Goal: Use online tool/utility: Use online tool/utility

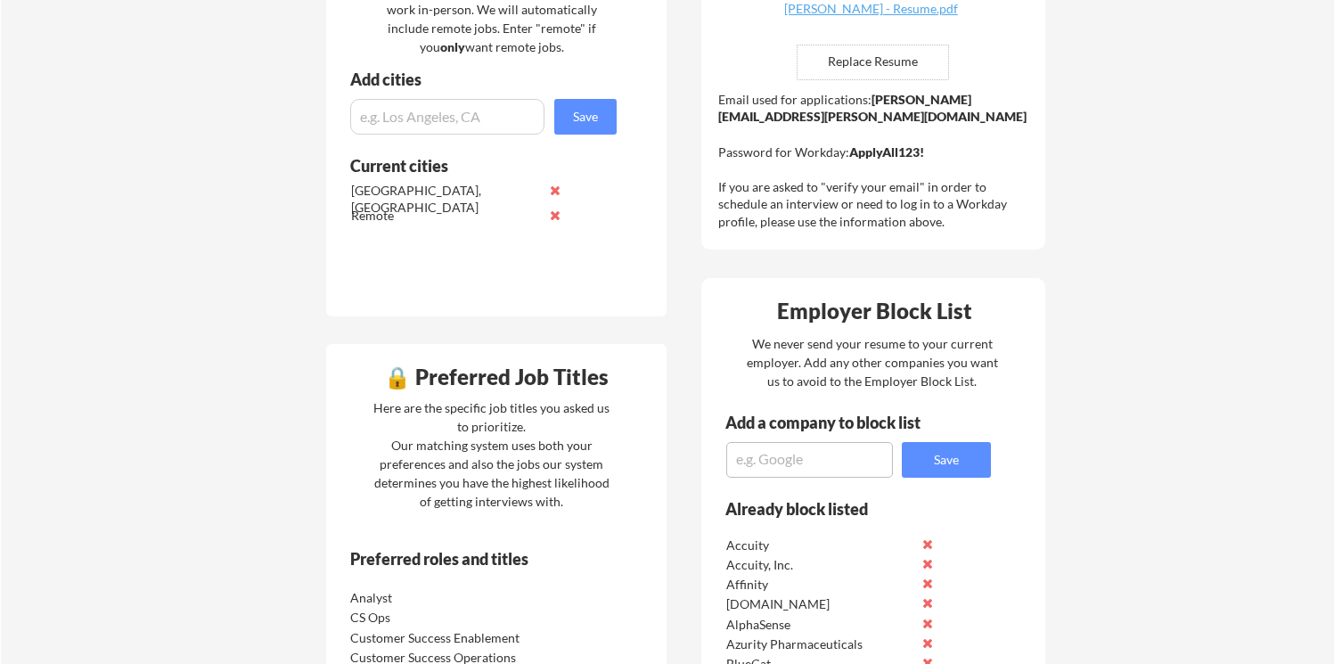
scroll to position [538, 0]
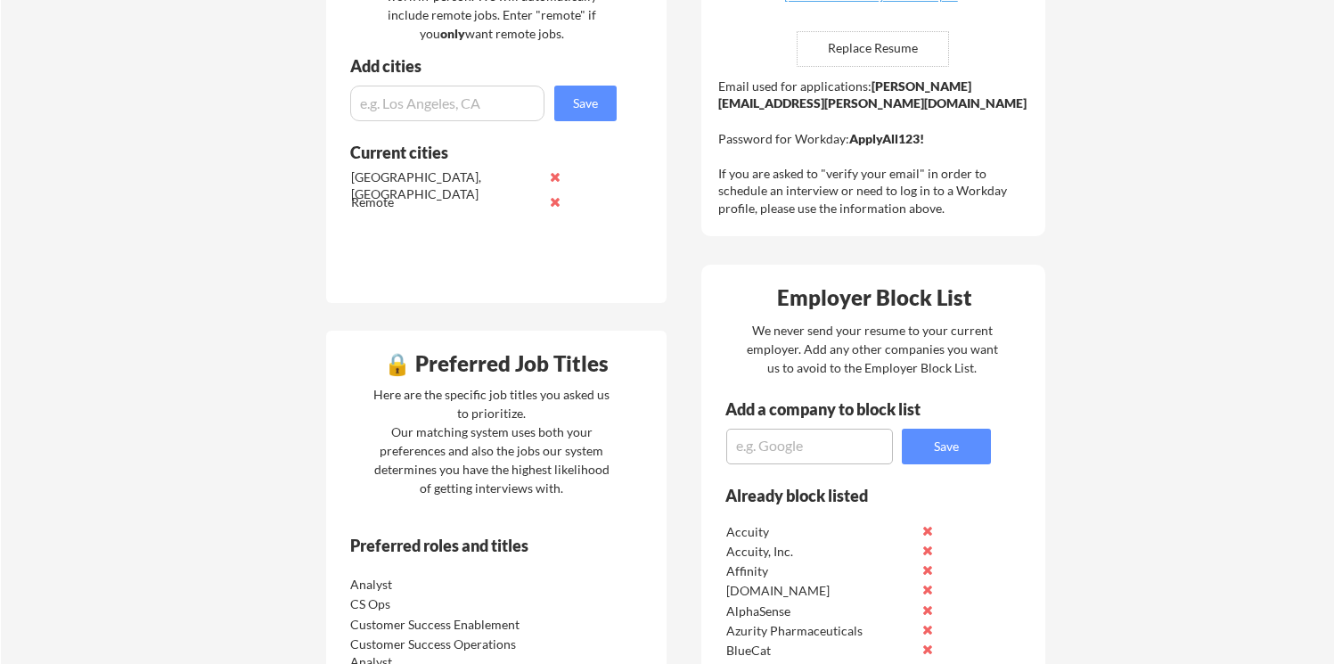
click at [780, 448] on textarea at bounding box center [809, 447] width 167 height 36
type textarea "Mimecast"
click at [953, 443] on button "Save" at bounding box center [946, 447] width 89 height 36
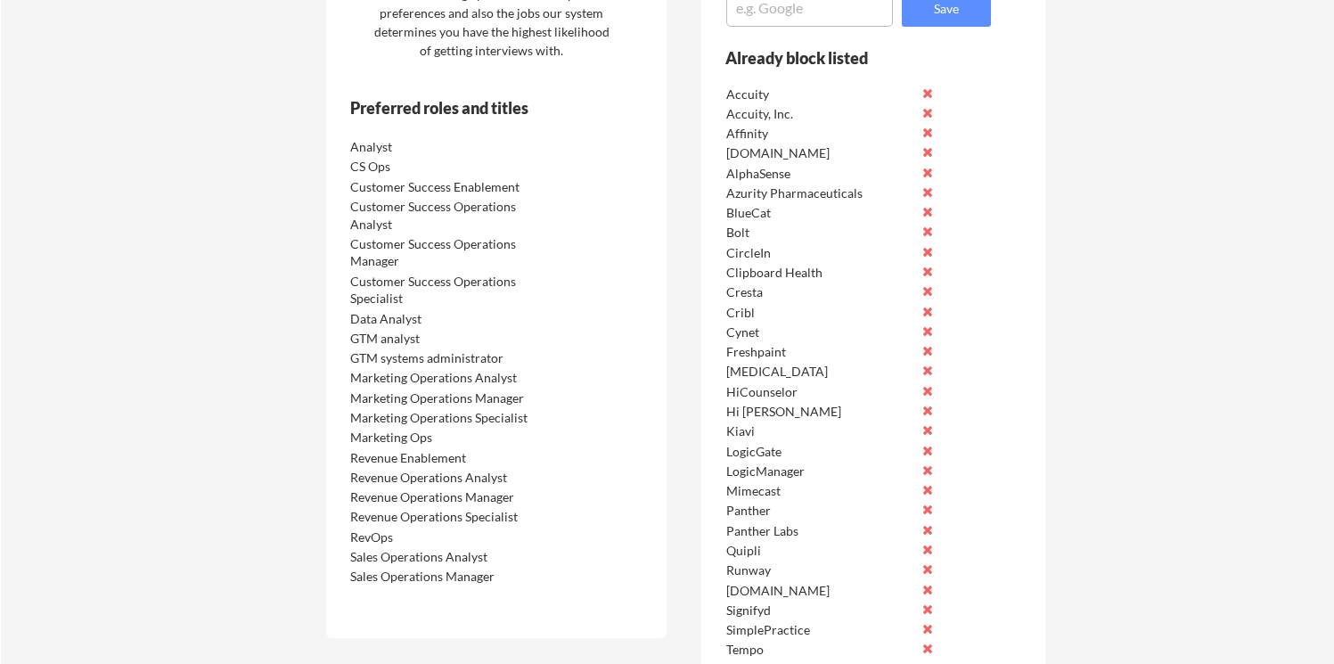
scroll to position [973, 0]
click at [928, 419] on button at bounding box center [926, 412] width 13 height 13
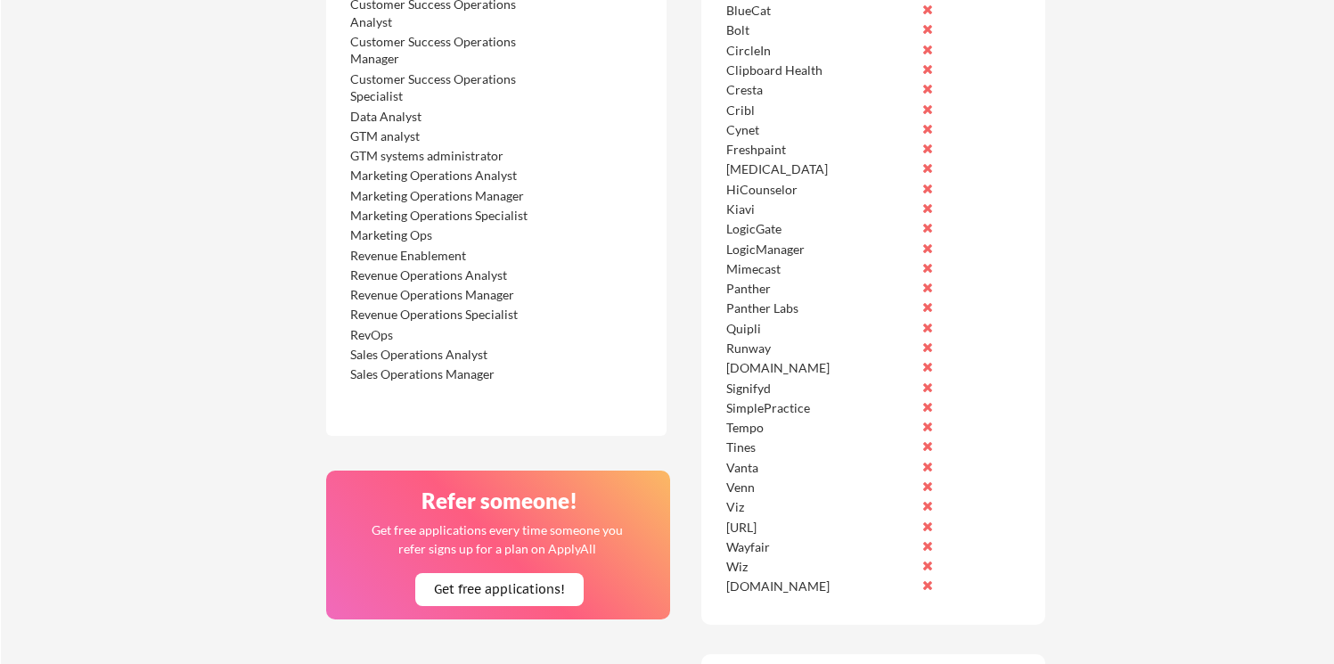
scroll to position [1180, 0]
